Goal: Transaction & Acquisition: Purchase product/service

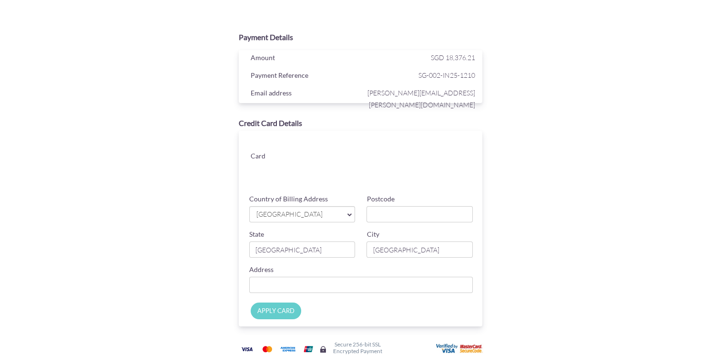
click at [314, 213] on span "[GEOGRAPHIC_DATA]" at bounding box center [298, 214] width 84 height 10
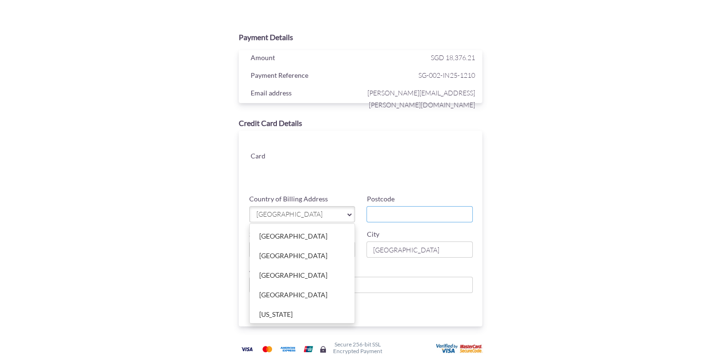
click at [425, 212] on input "Postcode" at bounding box center [420, 214] width 106 height 16
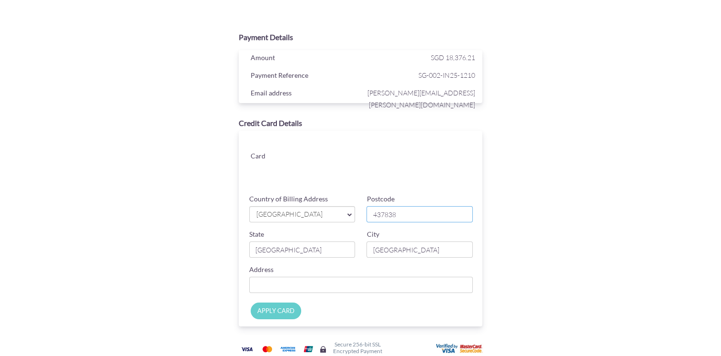
type input "437838"
click at [404, 285] on input "Country of Billing Address" at bounding box center [361, 285] width 224 height 16
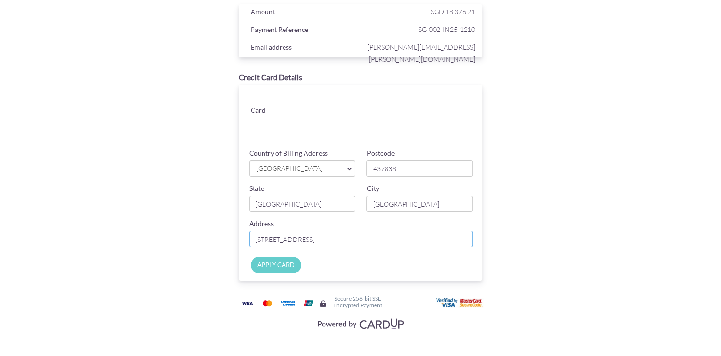
type input "[STREET_ADDRESS]"
click at [259, 270] on input "APPLY CARD" at bounding box center [276, 264] width 51 height 17
type input "Applying..."
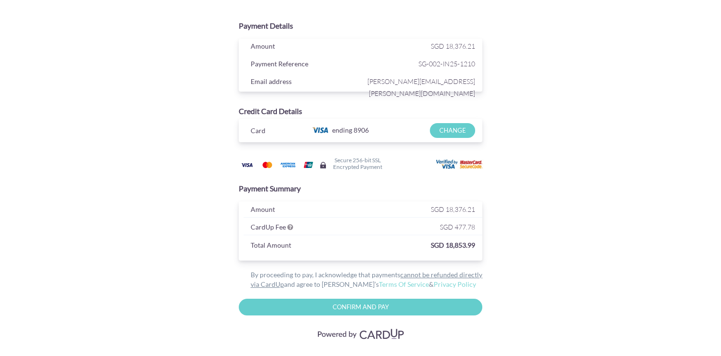
scroll to position [21, 0]
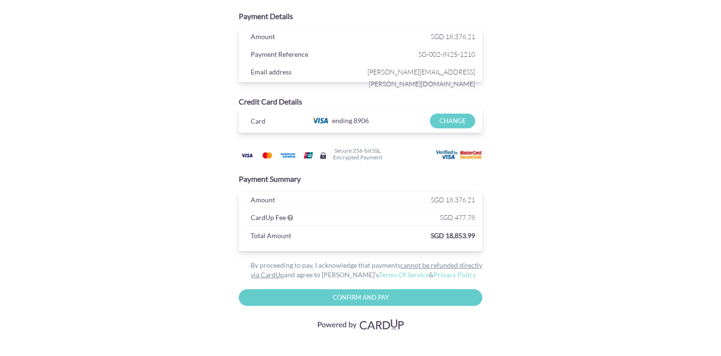
click at [448, 116] on input "CHANGE" at bounding box center [452, 120] width 45 height 15
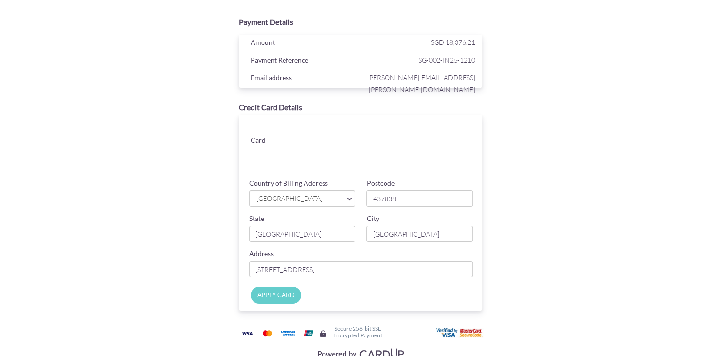
scroll to position [0, 0]
